Goal: Transaction & Acquisition: Download file/media

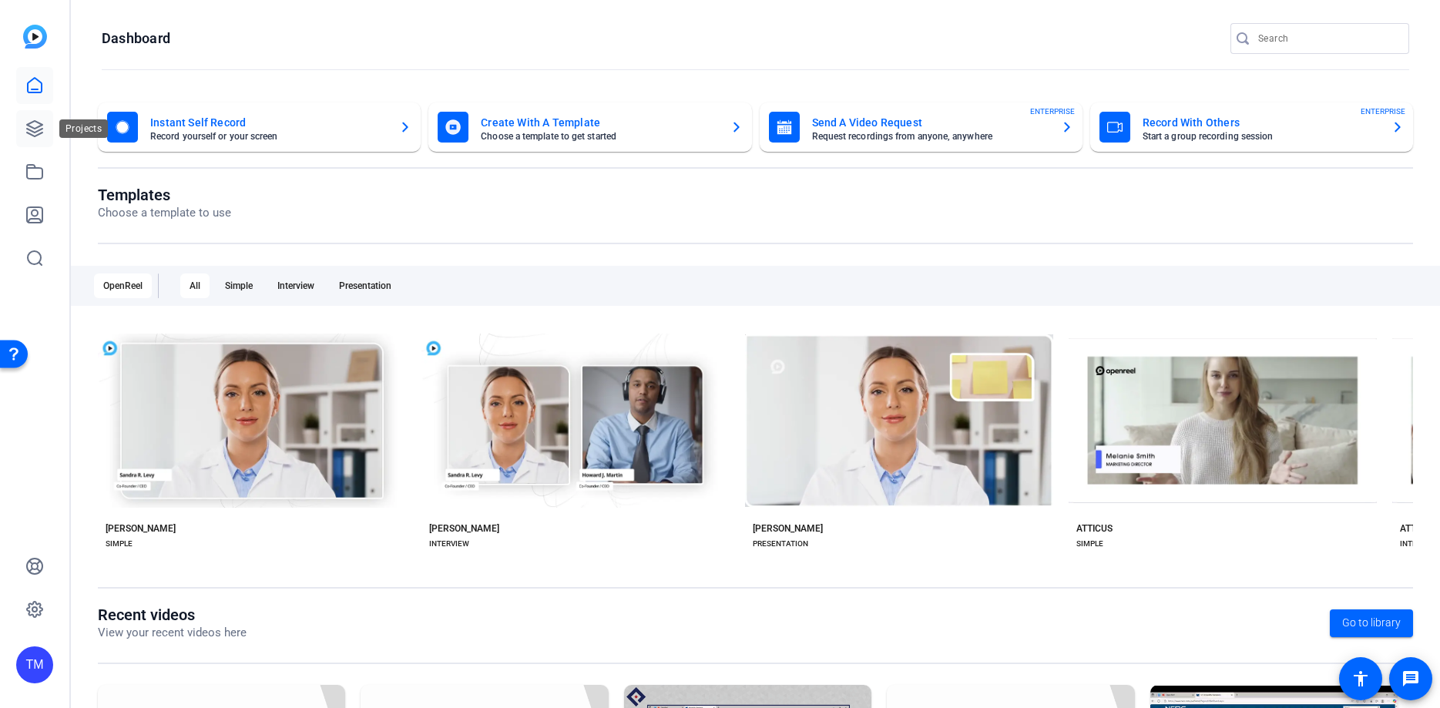
click at [34, 134] on icon at bounding box center [34, 128] width 18 height 18
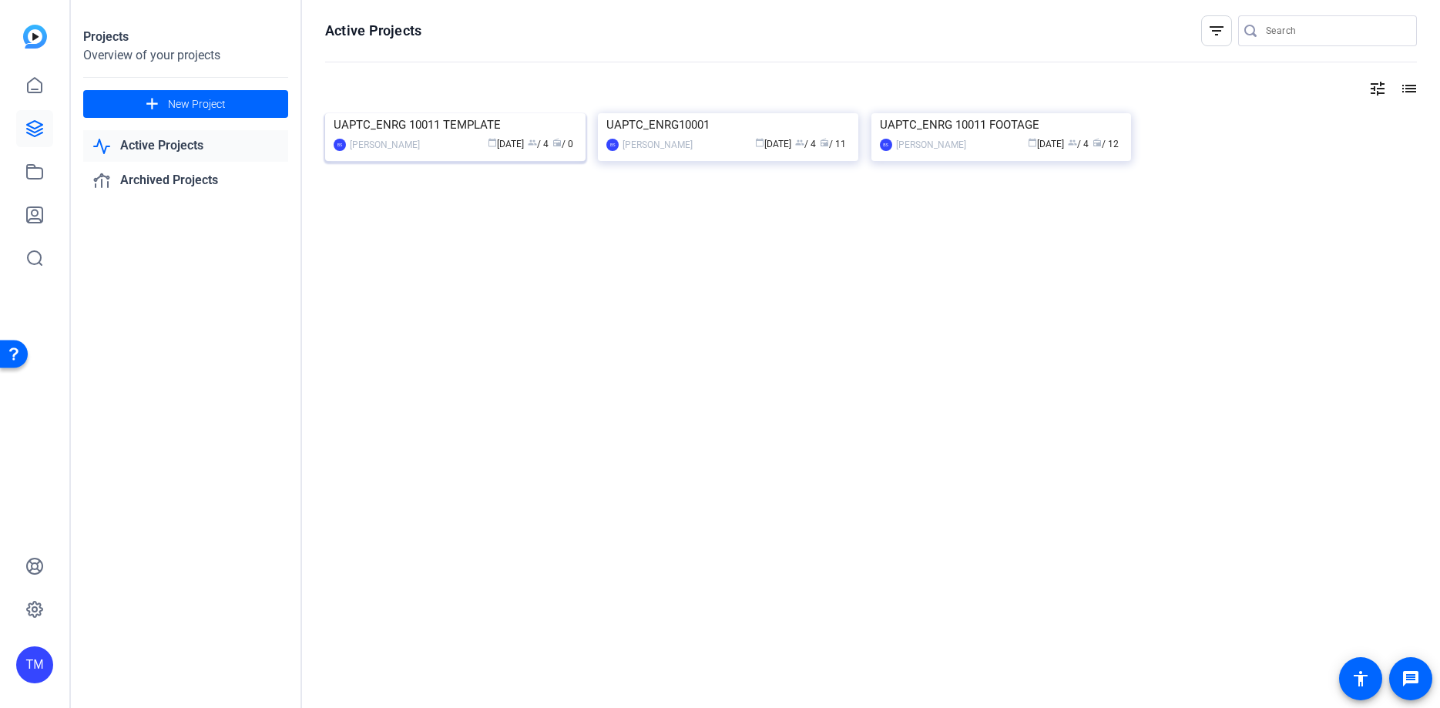
click at [544, 136] on div "UAPTC_ENRG 10011 TEMPLATE" at bounding box center [455, 124] width 243 height 23
click at [940, 113] on img at bounding box center [1001, 113] width 260 height 0
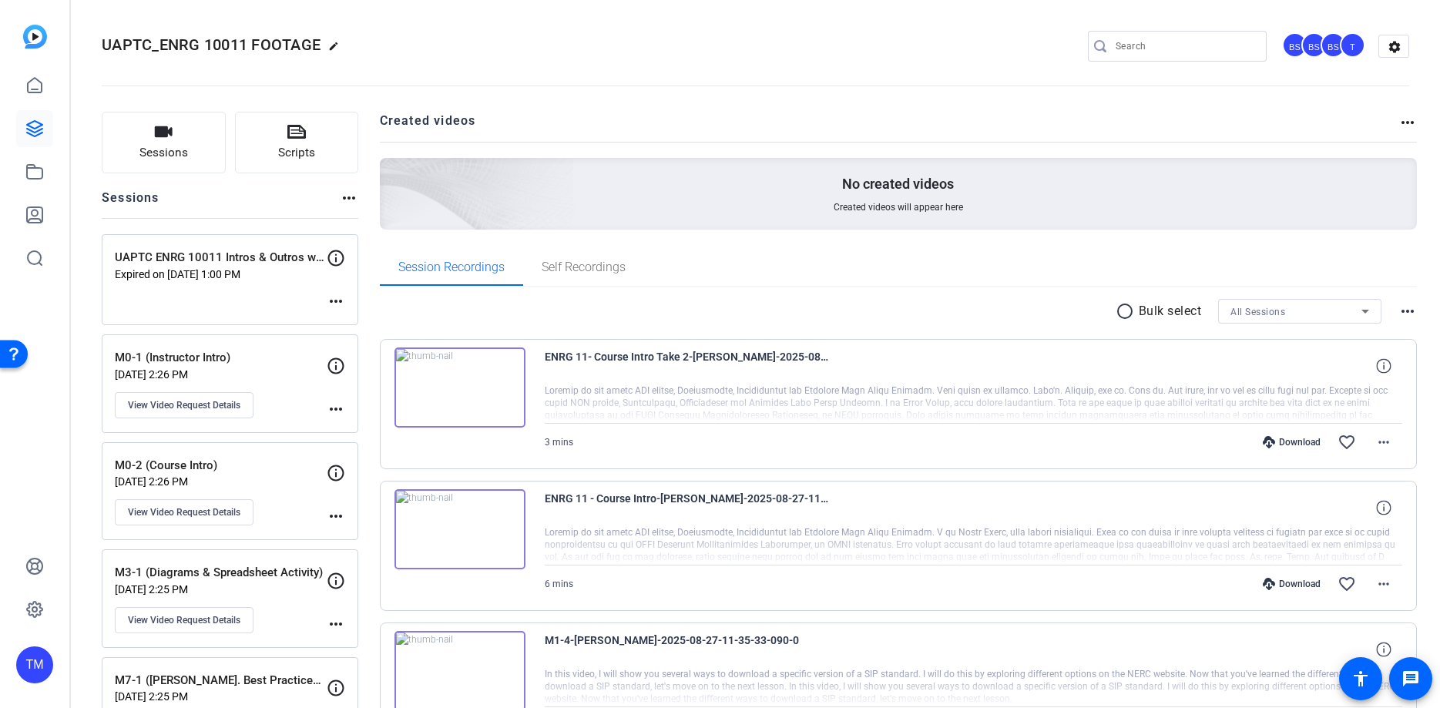
click at [337, 303] on mat-icon "more_horiz" at bounding box center [336, 301] width 18 height 18
click at [280, 298] on div at bounding box center [720, 354] width 1440 height 708
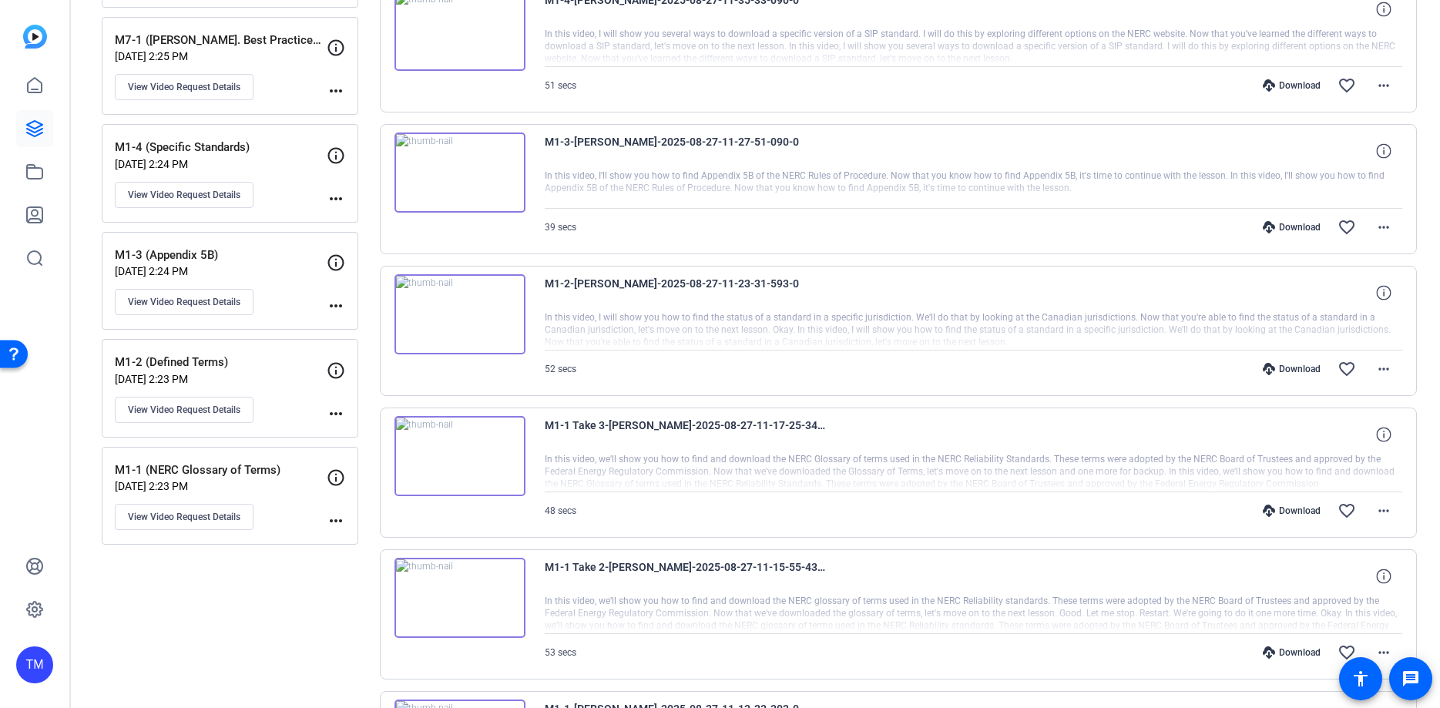
scroll to position [742, 0]
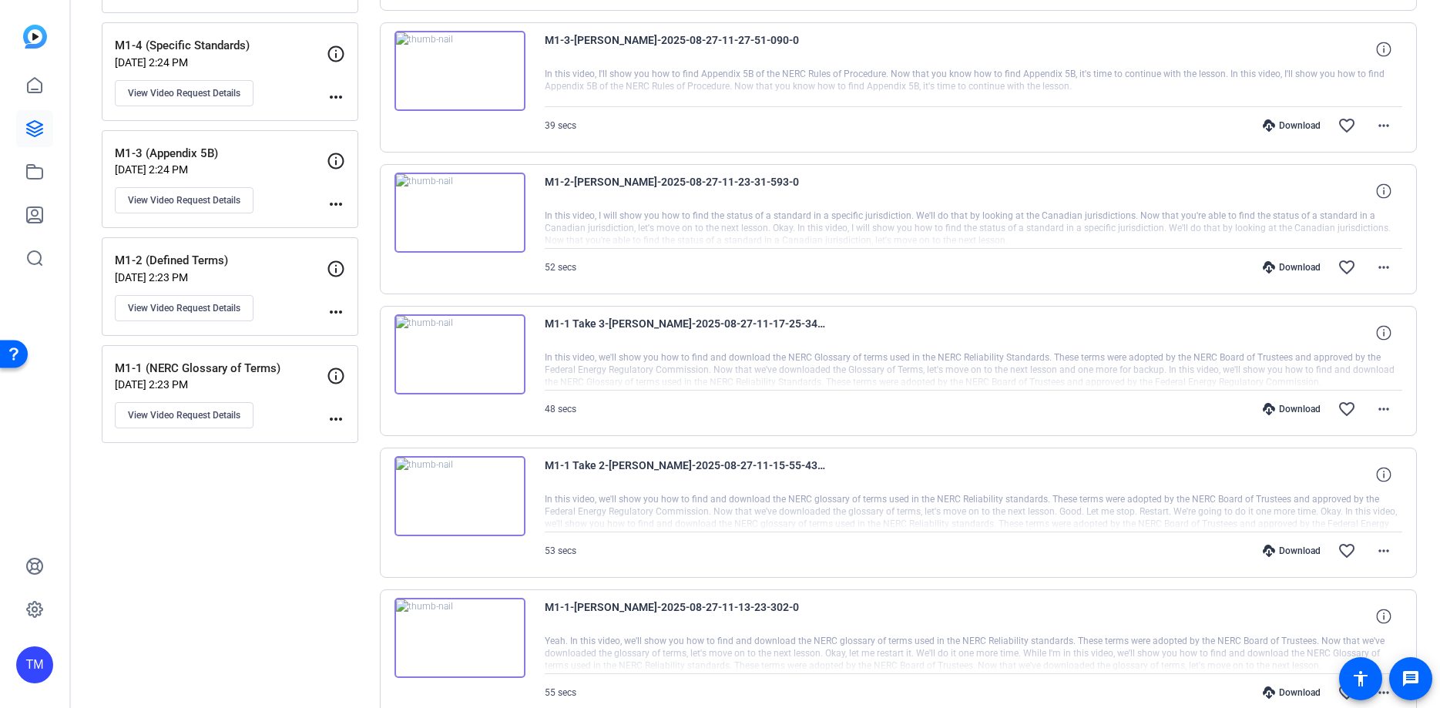
click at [340, 421] on mat-icon "more_horiz" at bounding box center [336, 419] width 18 height 18
click at [237, 556] on div at bounding box center [720, 354] width 1440 height 708
click at [1385, 407] on mat-icon "more_horiz" at bounding box center [1384, 409] width 18 height 18
click at [1358, 474] on span "Download MP4" at bounding box center [1344, 480] width 92 height 18
click at [1384, 264] on mat-icon "more_horiz" at bounding box center [1384, 267] width 18 height 18
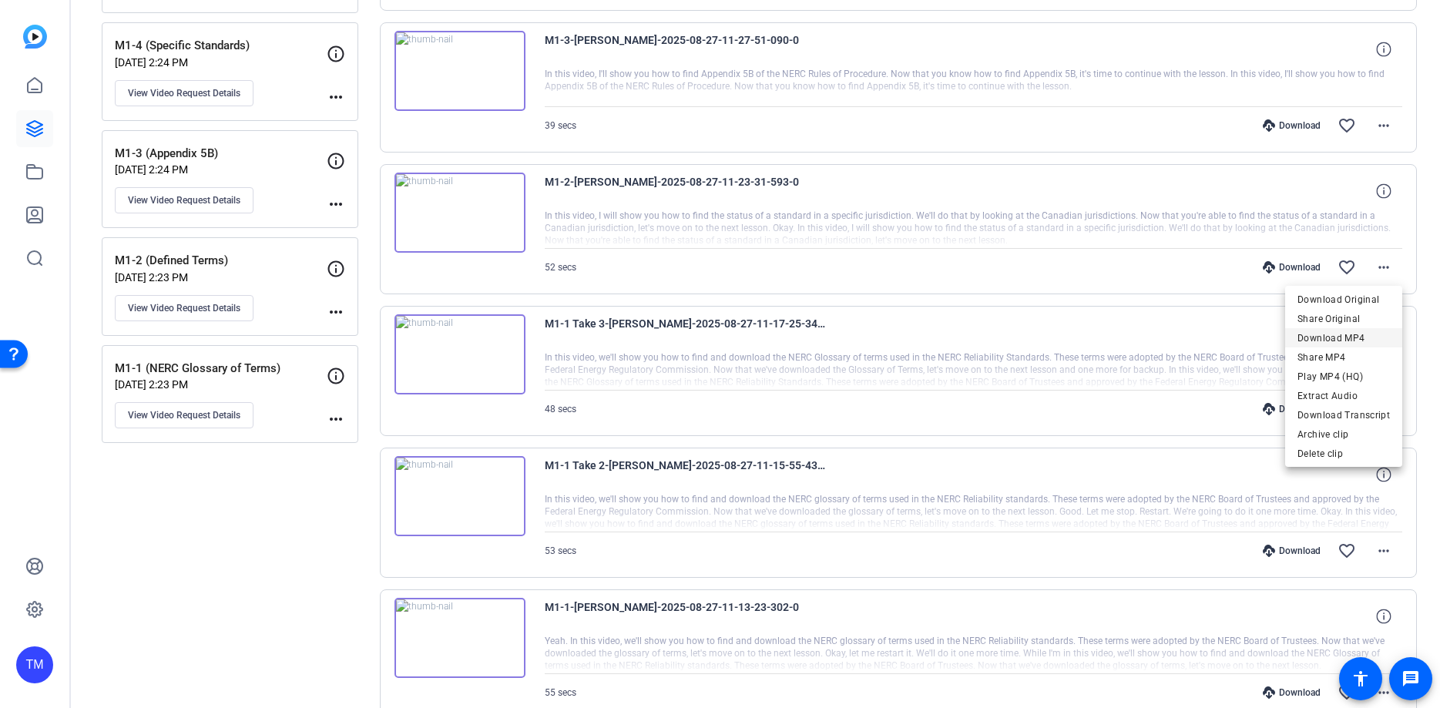
click at [1360, 332] on span "Download MP4" at bounding box center [1344, 338] width 92 height 18
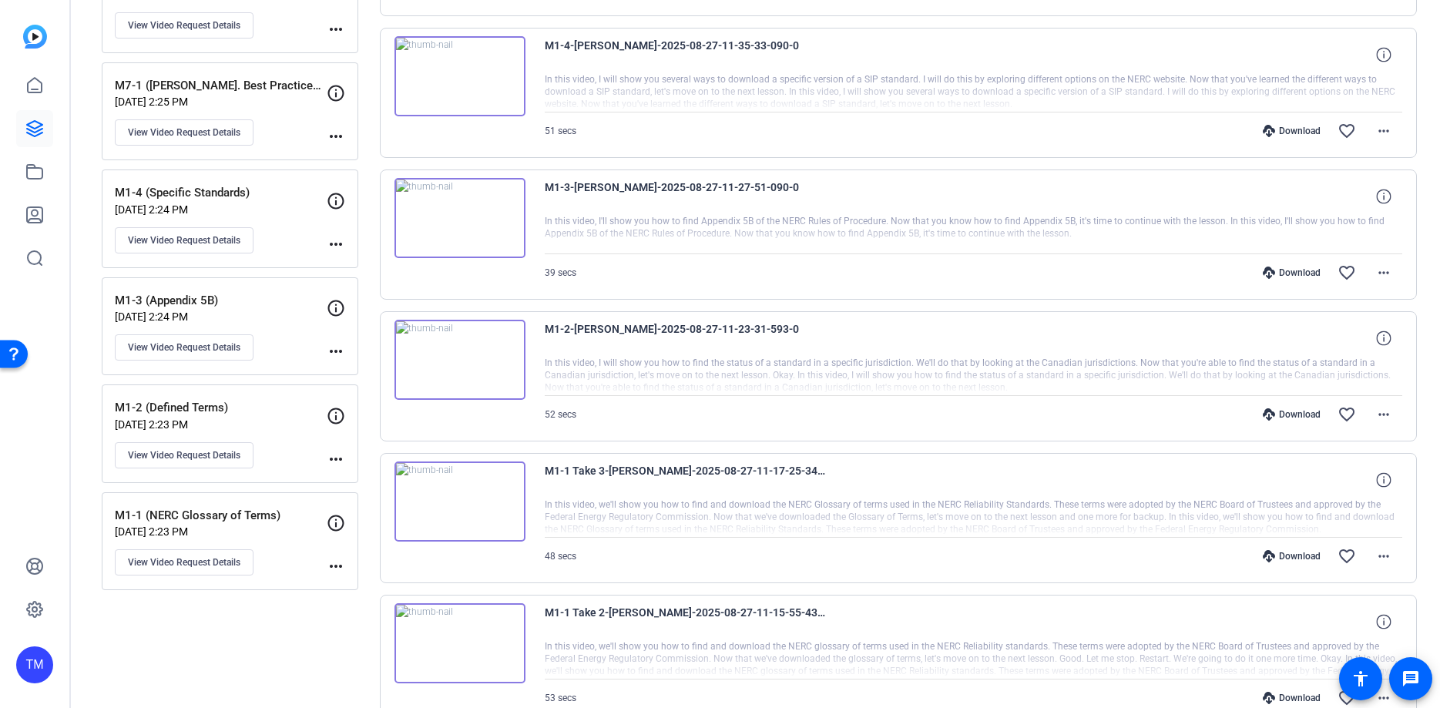
scroll to position [556, 0]
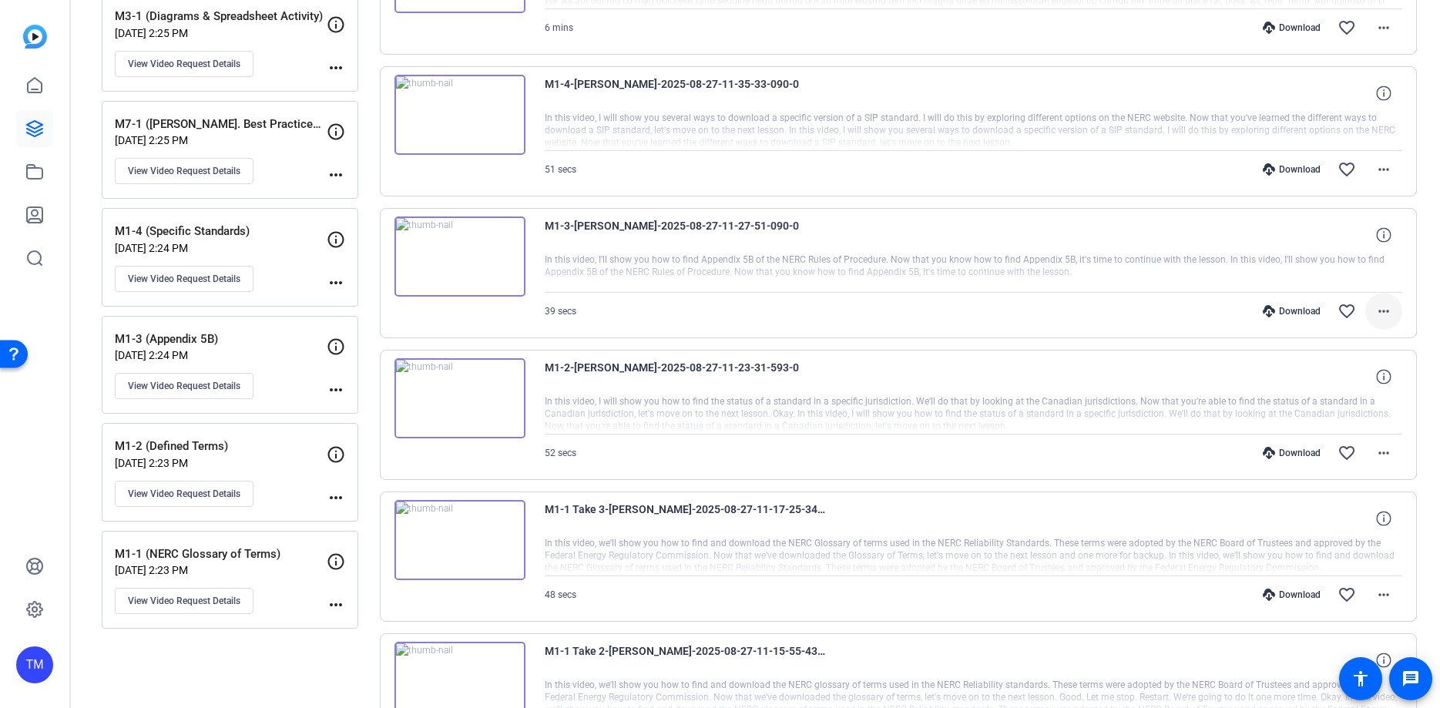
click at [1383, 314] on mat-icon "more_horiz" at bounding box center [1384, 311] width 18 height 18
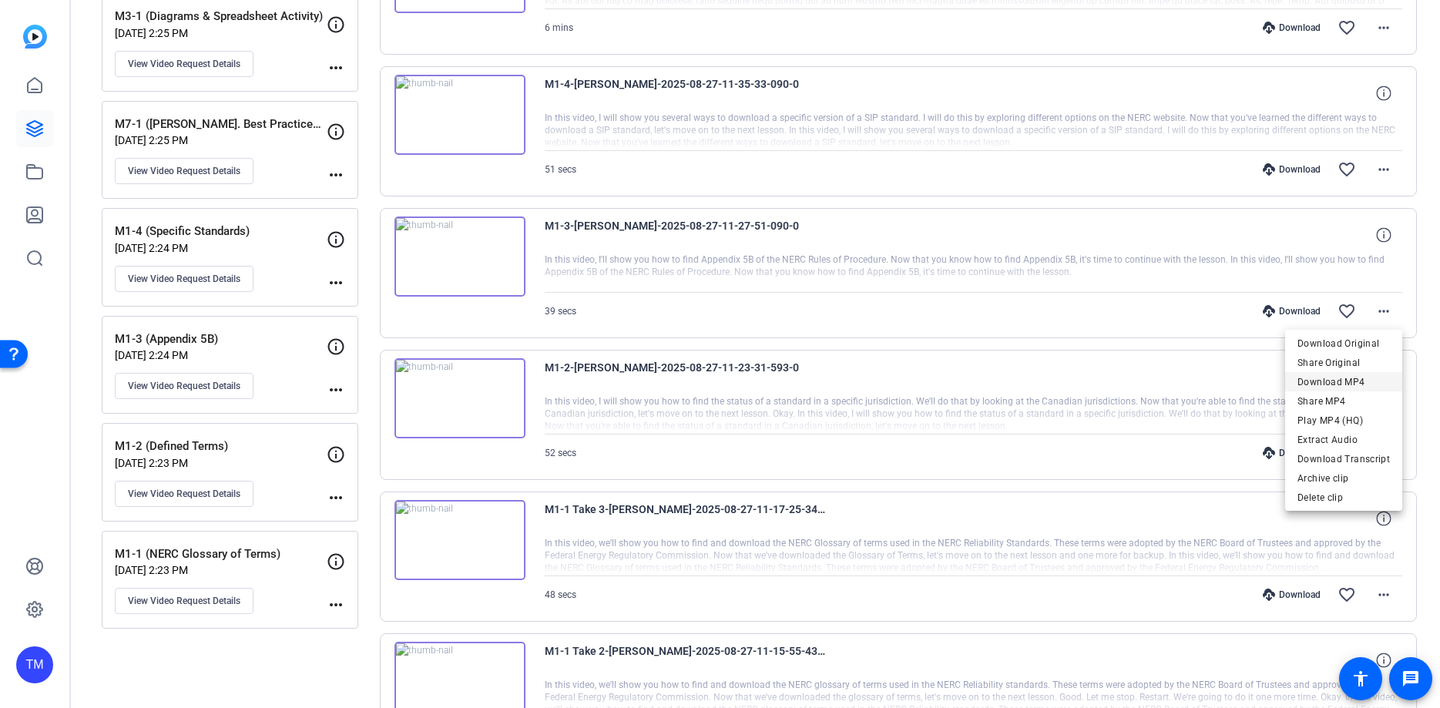
click at [1358, 382] on span "Download MP4" at bounding box center [1344, 382] width 92 height 18
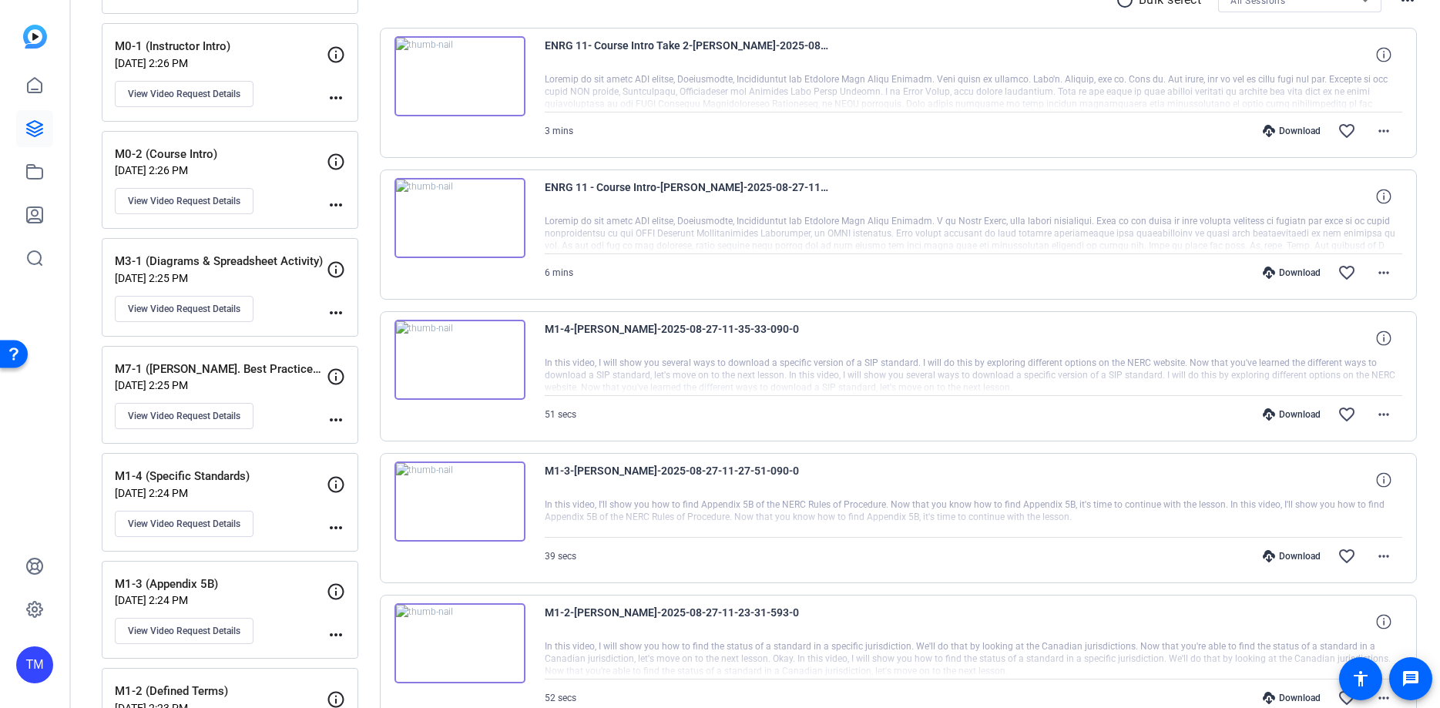
scroll to position [272, 0]
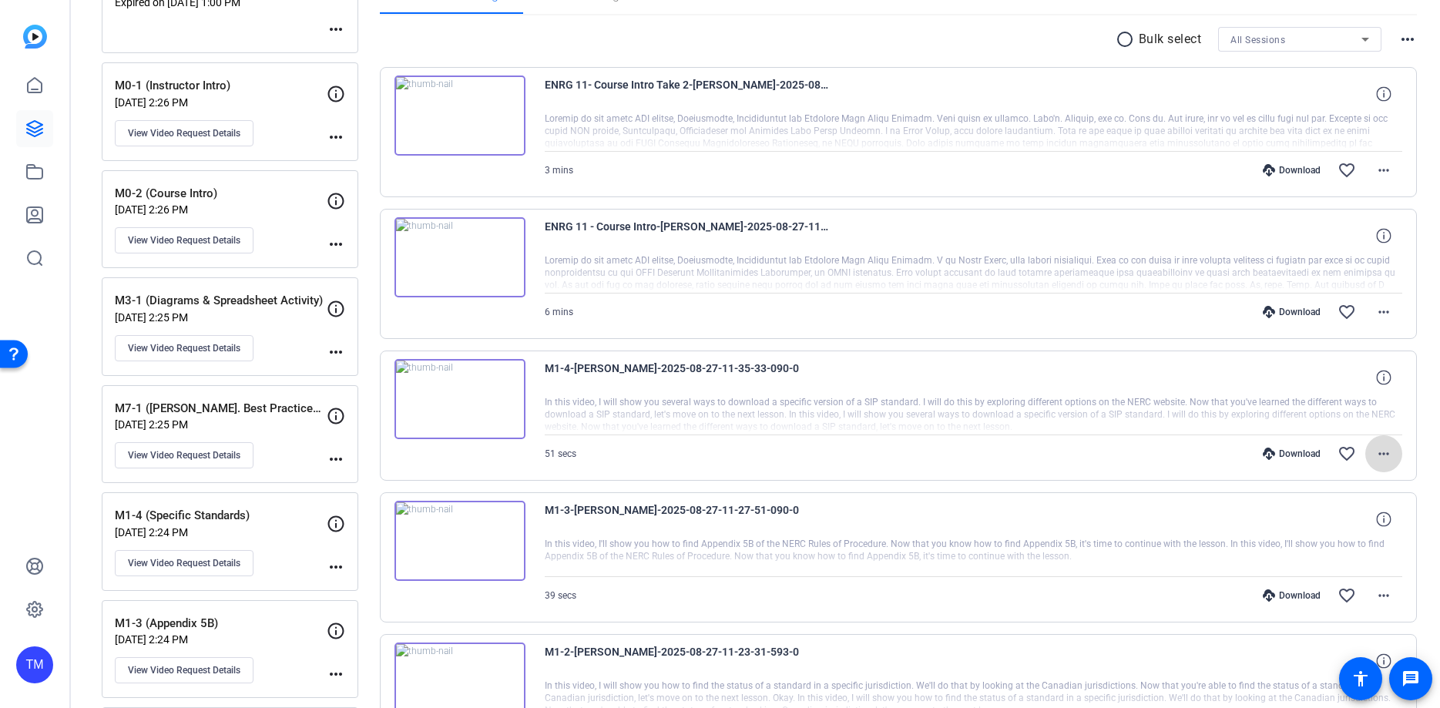
click at [1382, 450] on mat-icon "more_horiz" at bounding box center [1384, 454] width 18 height 18
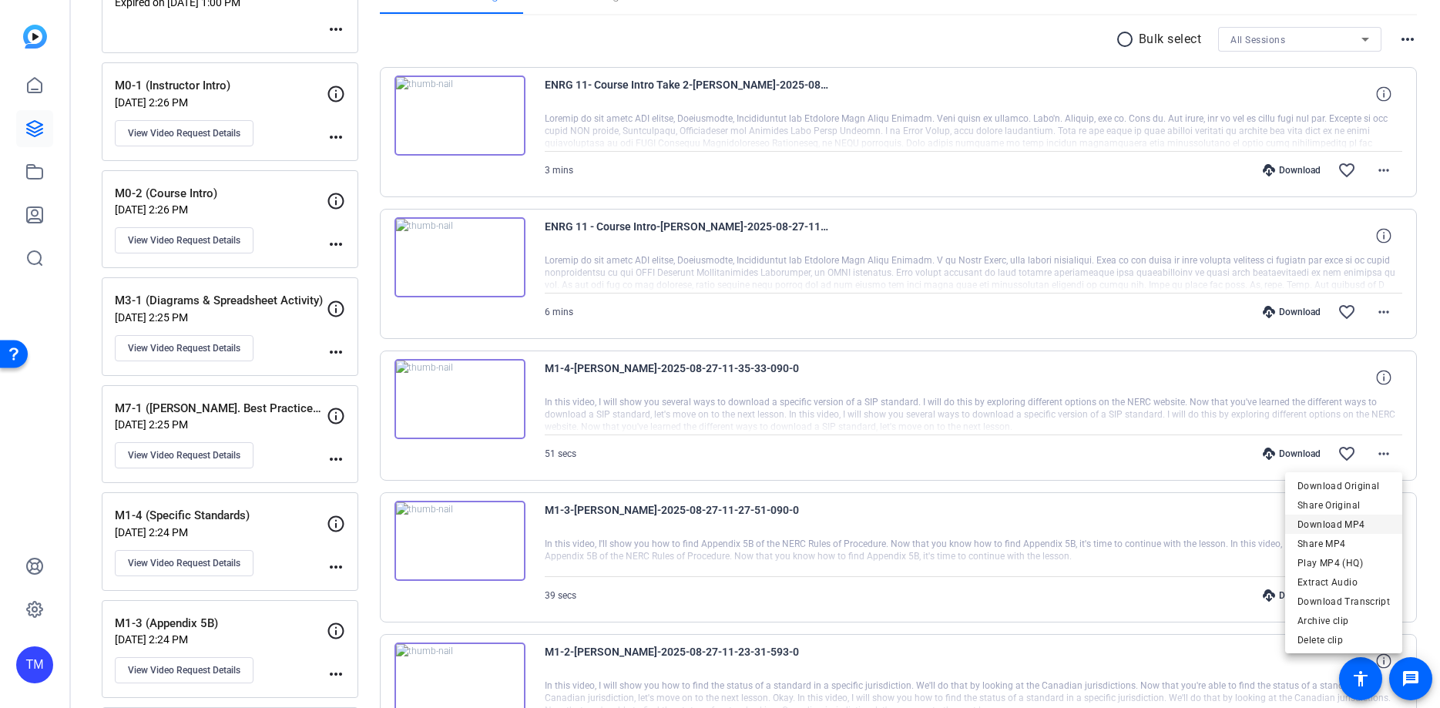
click at [1369, 528] on span "Download MP4" at bounding box center [1344, 524] width 92 height 18
click at [1382, 312] on mat-icon "more_horiz" at bounding box center [1384, 312] width 18 height 18
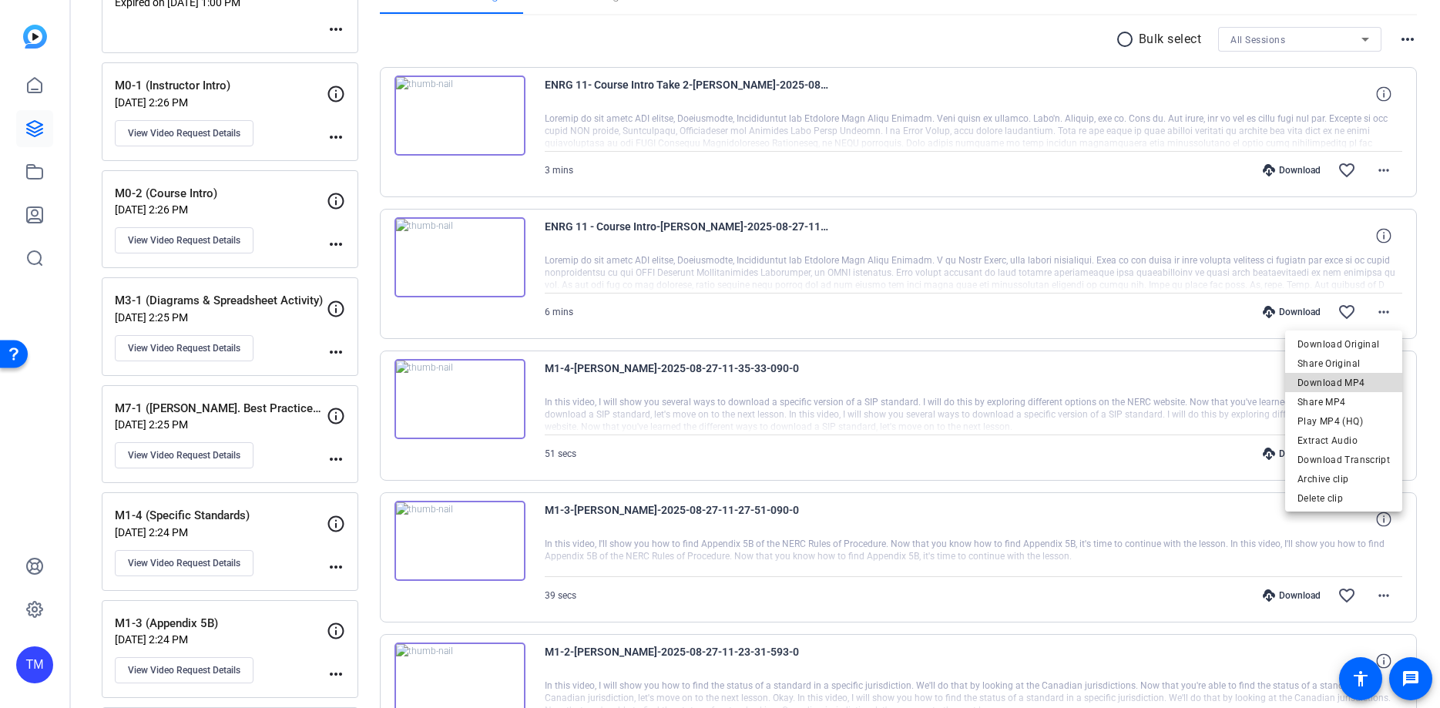
click at [1362, 388] on span "Download MP4" at bounding box center [1344, 383] width 92 height 18
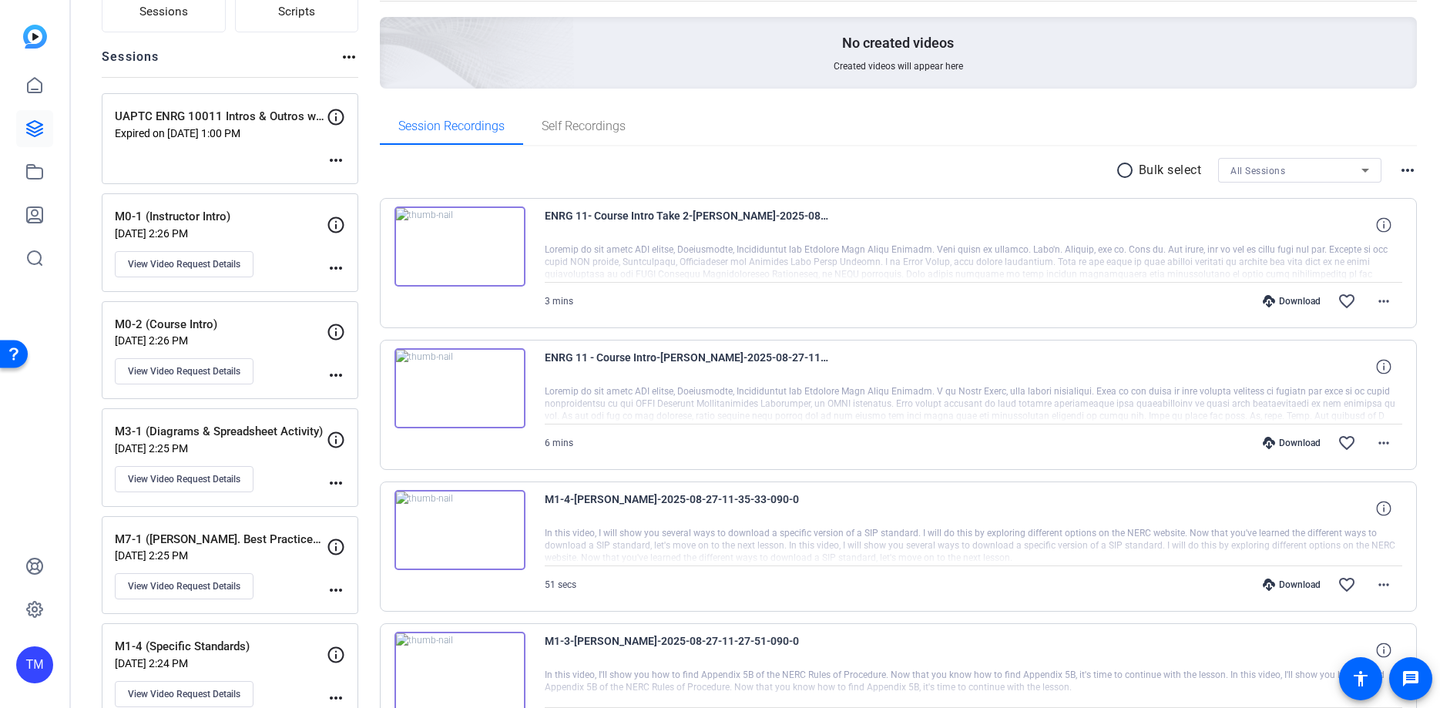
scroll to position [108, 0]
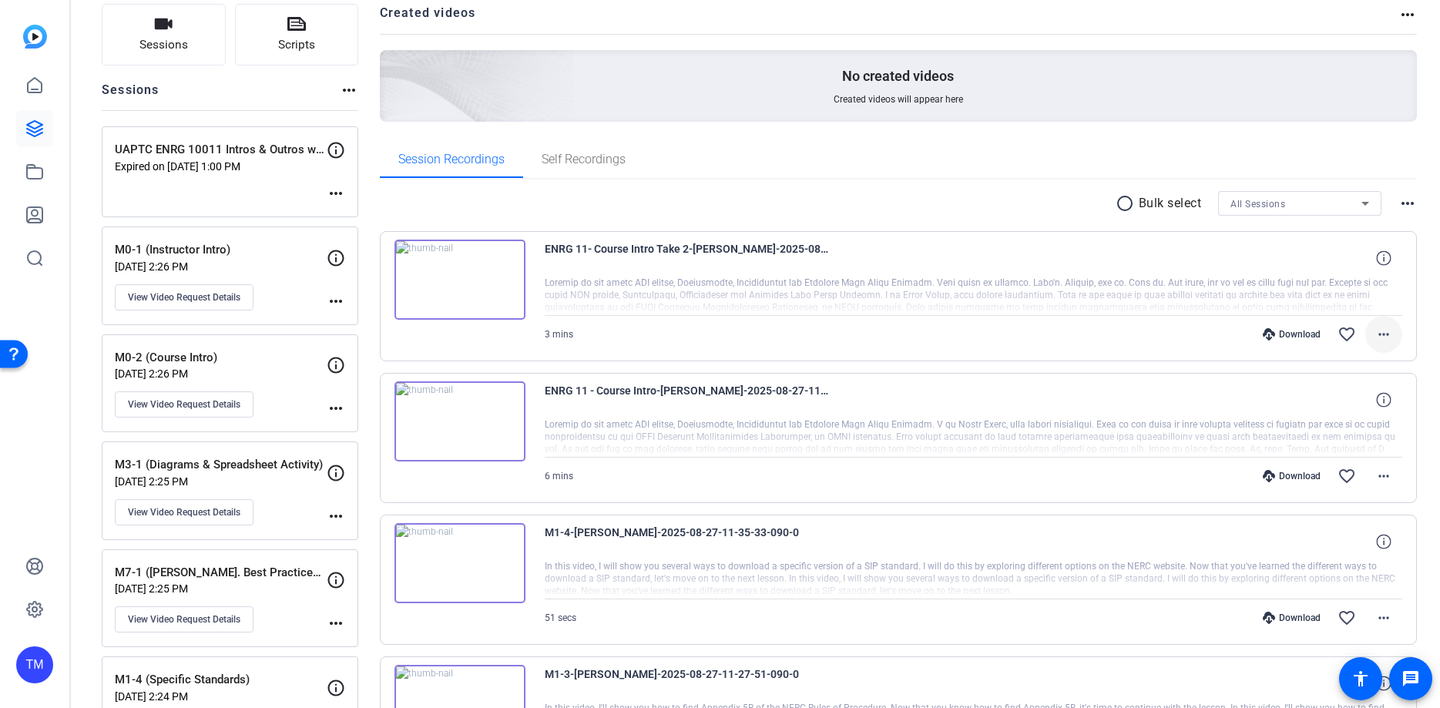
click at [1382, 335] on mat-icon "more_horiz" at bounding box center [1384, 334] width 18 height 18
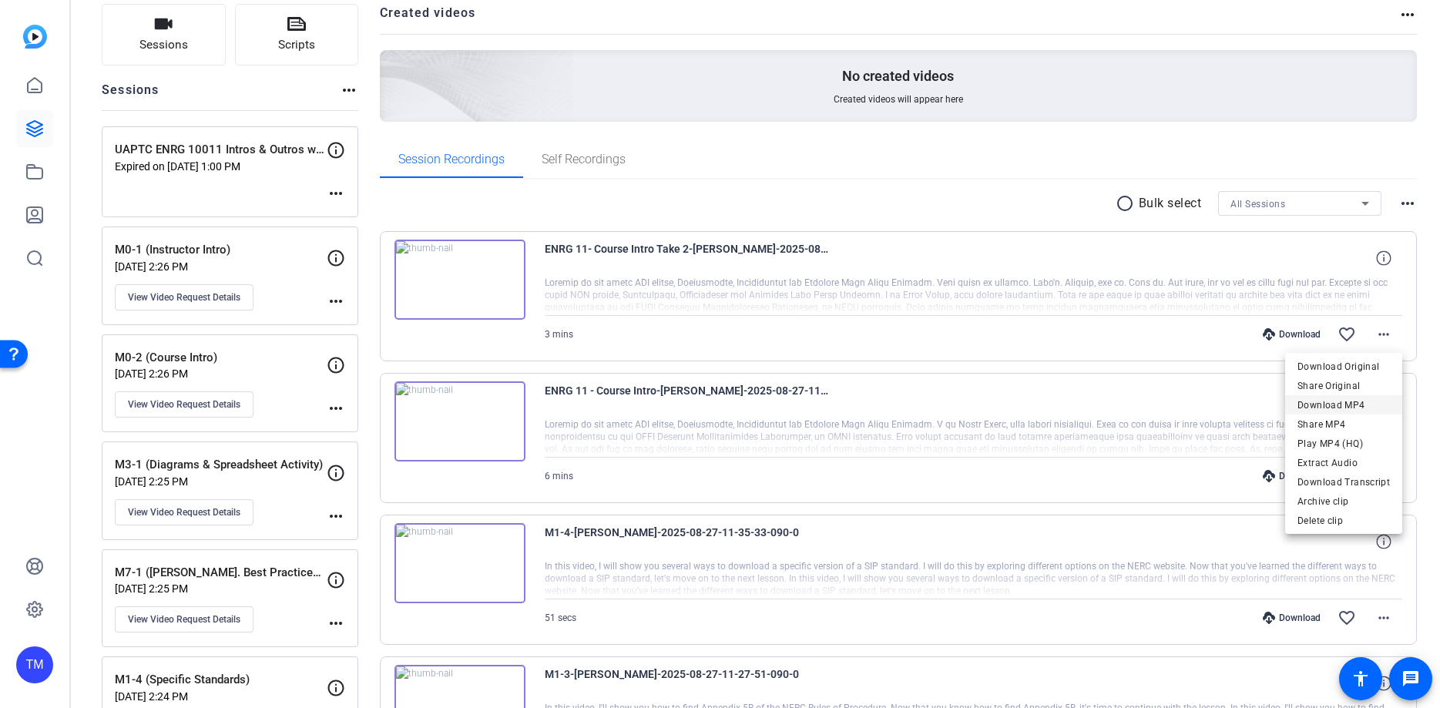
click at [1349, 407] on span "Download MP4" at bounding box center [1344, 405] width 92 height 18
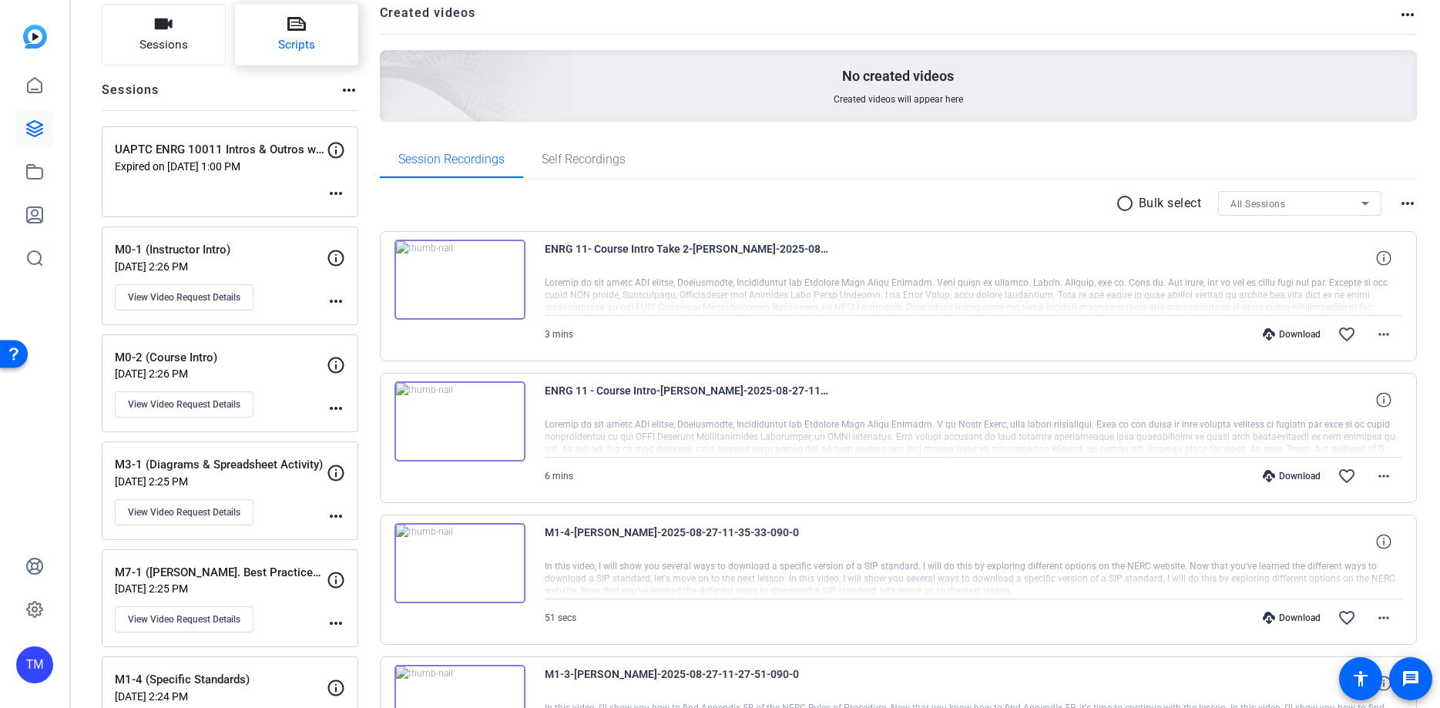
click at [330, 5] on button "Scripts" at bounding box center [297, 35] width 124 height 62
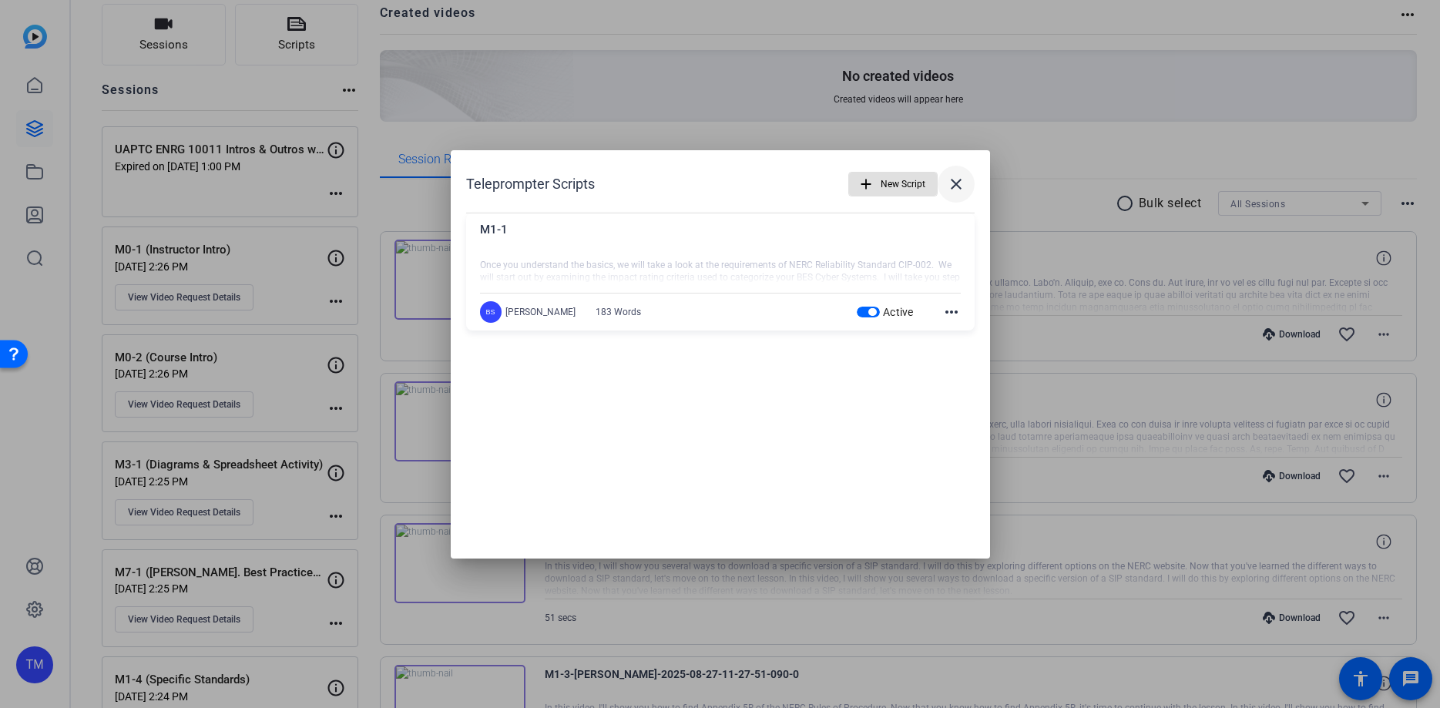
click at [958, 186] on mat-icon "close" at bounding box center [956, 184] width 18 height 18
